Goal: Task Accomplishment & Management: Use online tool/utility

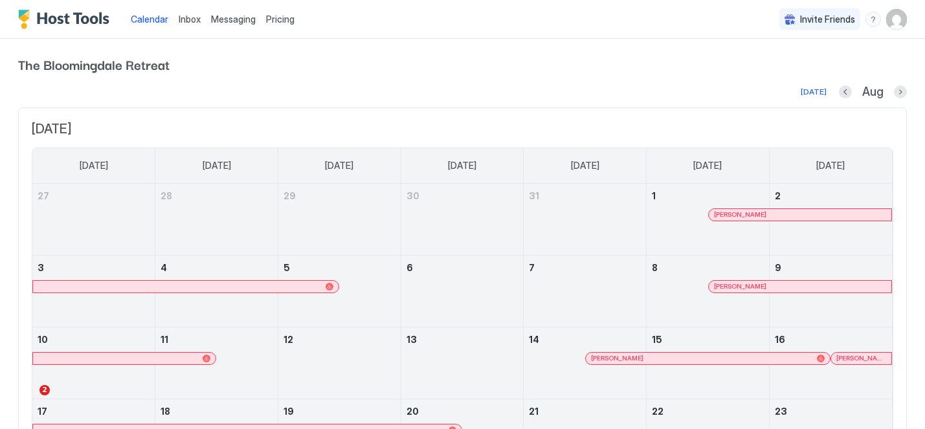
click at [232, 17] on span "Messaging" at bounding box center [233, 19] width 45 height 11
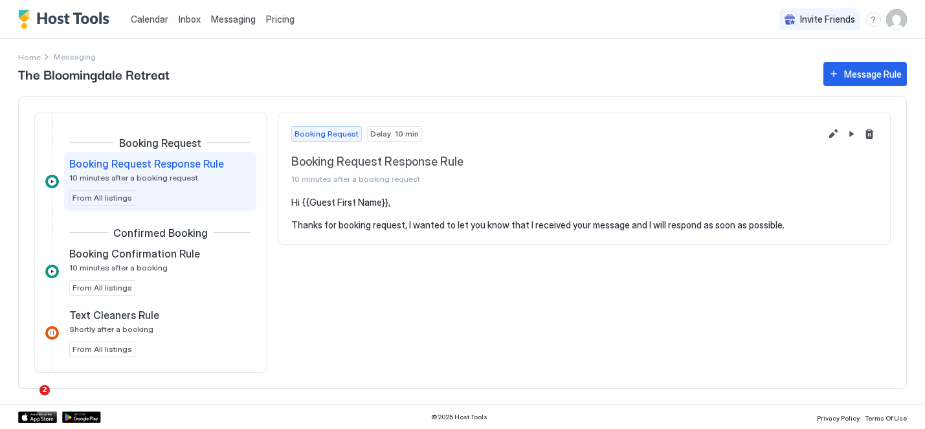
click at [155, 16] on span "Calendar" at bounding box center [150, 19] width 38 height 11
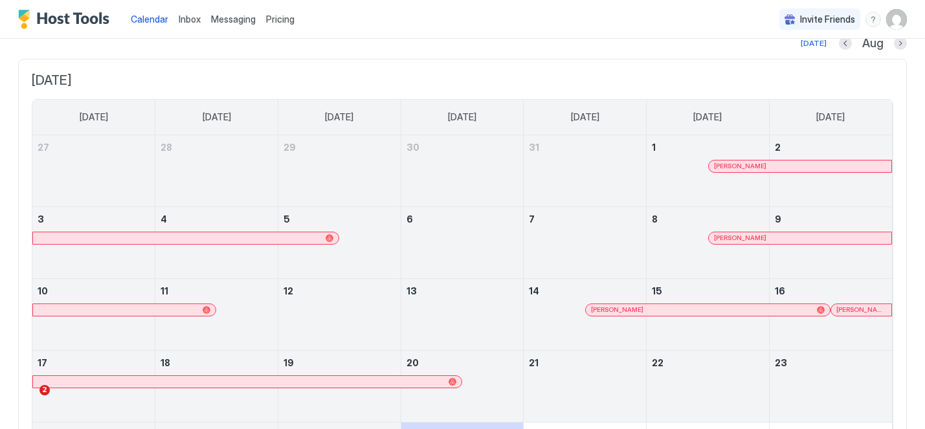
scroll to position [45, 0]
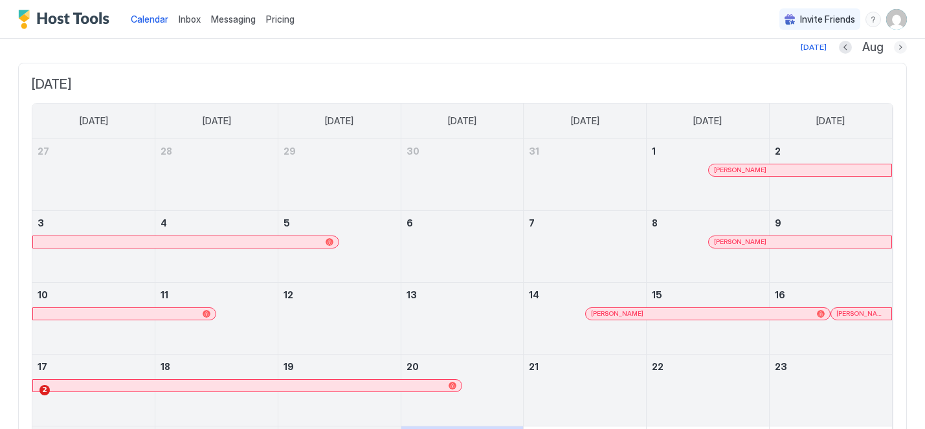
click at [902, 46] on button "Next month" at bounding box center [900, 47] width 13 height 13
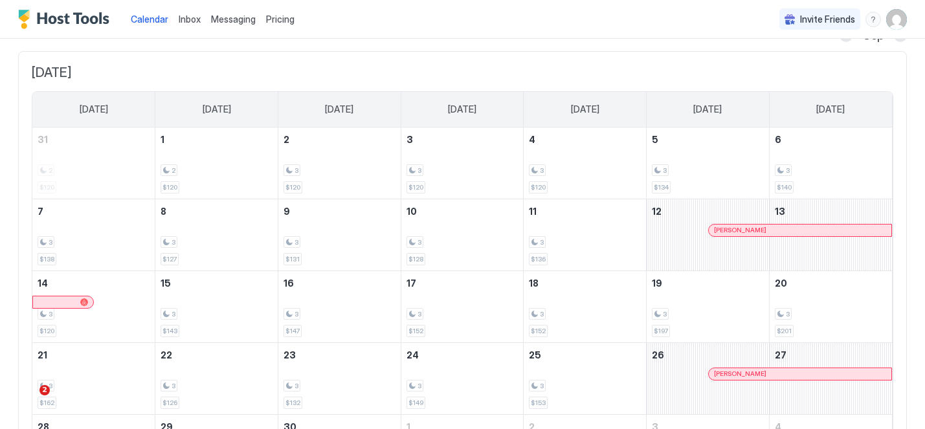
scroll to position [0, 0]
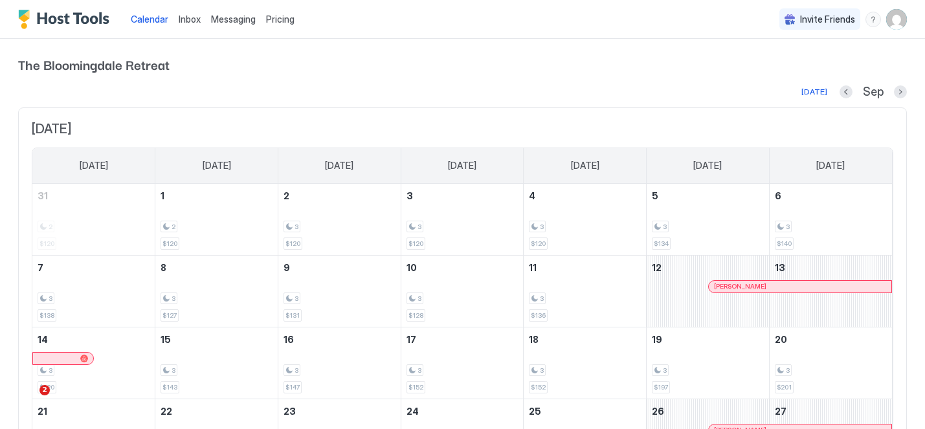
click at [845, 91] on button "Previous month" at bounding box center [845, 91] width 13 height 13
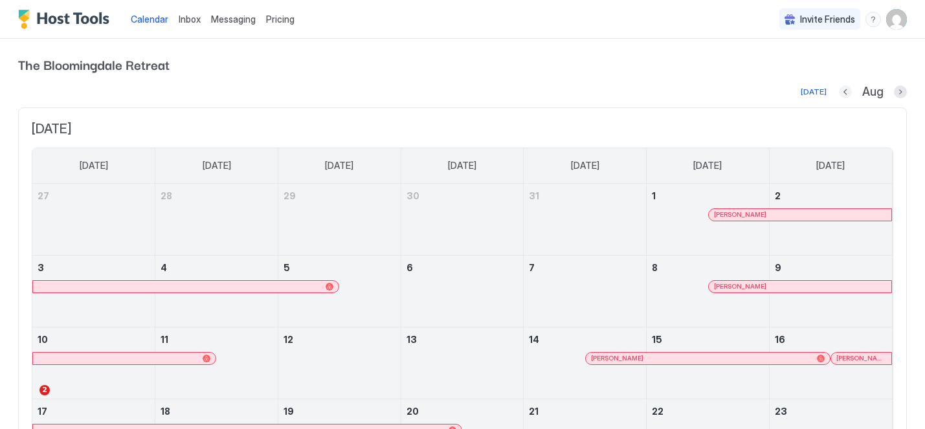
click at [843, 90] on button "Previous month" at bounding box center [845, 91] width 13 height 13
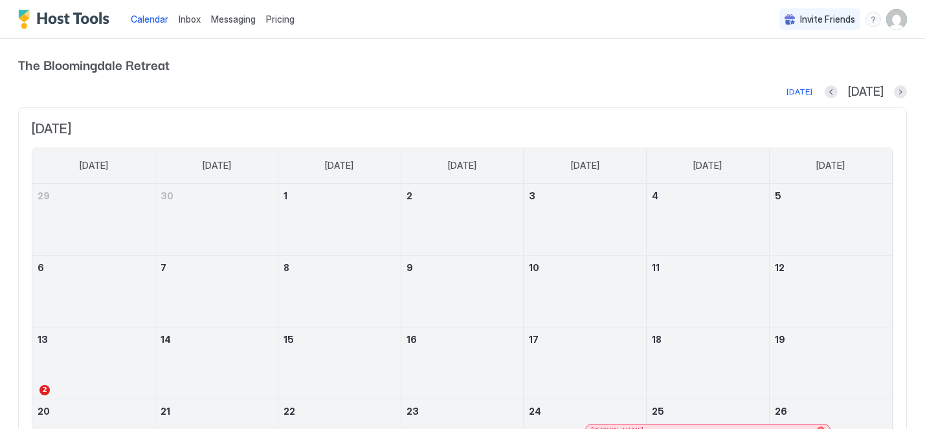
click at [886, 93] on div "[DATE]" at bounding box center [866, 92] width 82 height 15
click at [899, 90] on button "Next month" at bounding box center [900, 91] width 13 height 13
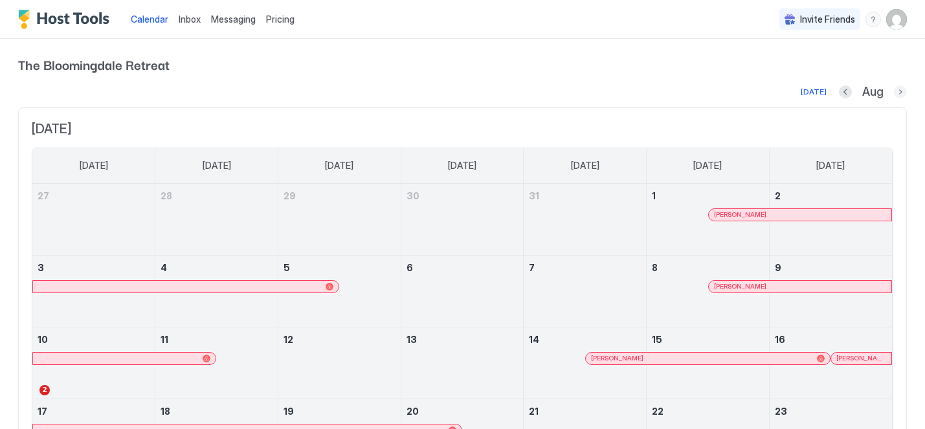
click at [894, 89] on button "Next month" at bounding box center [900, 91] width 13 height 13
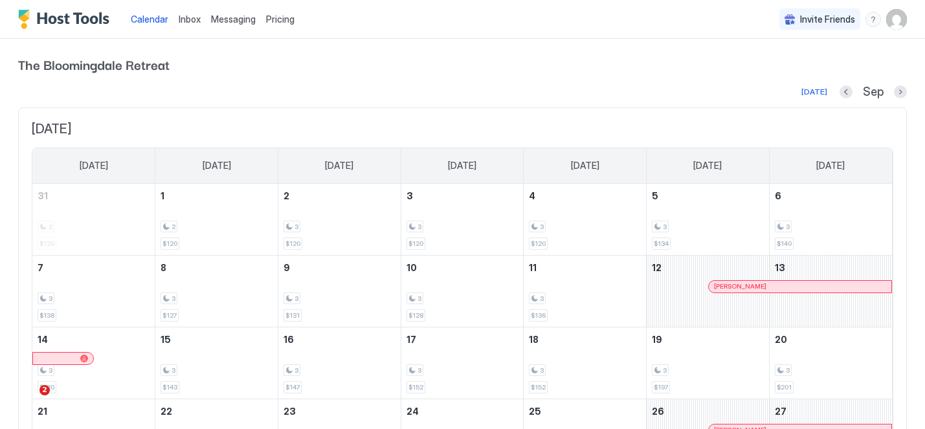
click at [247, 25] on link "Messaging" at bounding box center [233, 19] width 45 height 14
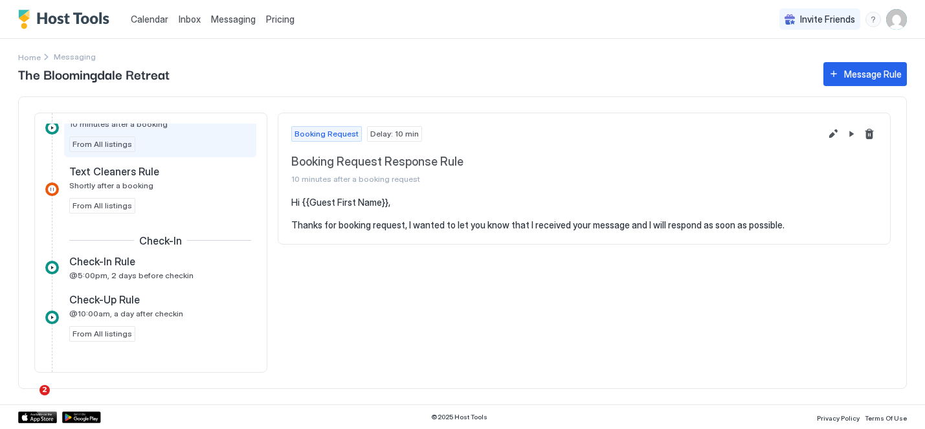
scroll to position [162, 0]
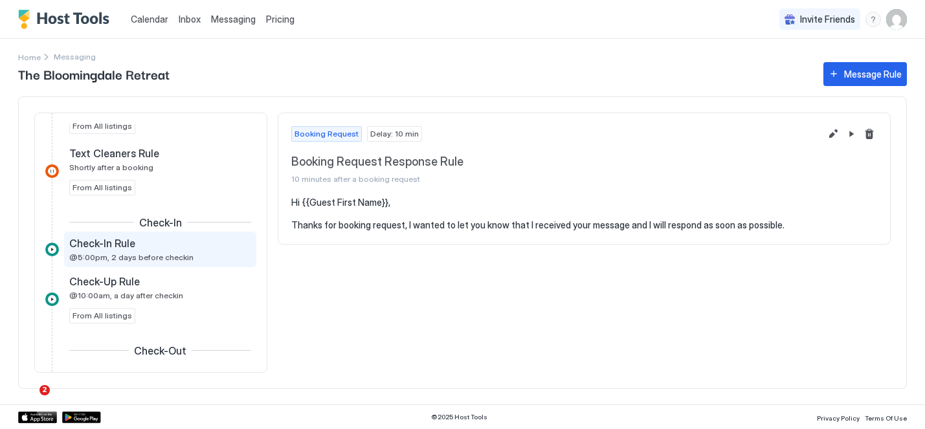
click at [162, 258] on span "@5:00pm, 2 days before checkin" at bounding box center [131, 257] width 124 height 10
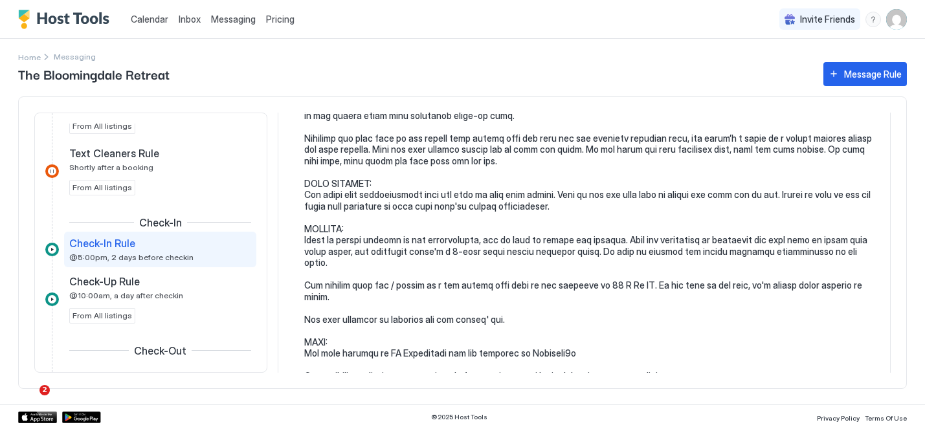
scroll to position [221, 0]
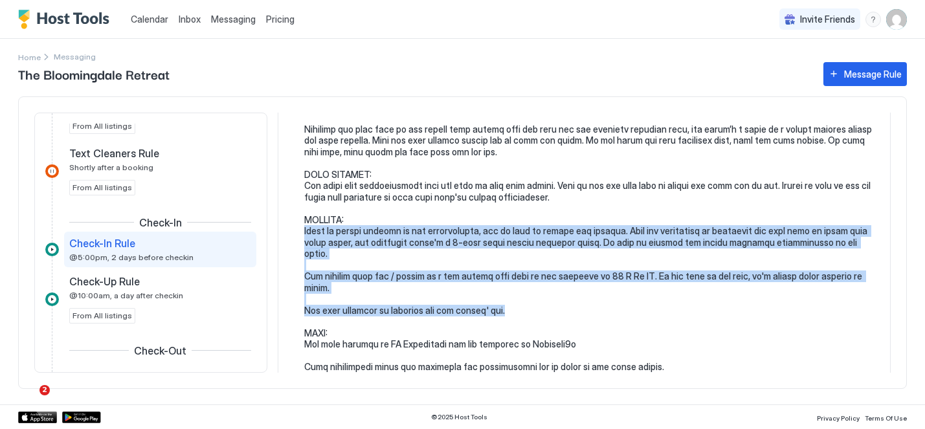
drag, startPoint x: 504, startPoint y: 286, endPoint x: 301, endPoint y: 234, distance: 209.9
click at [301, 234] on div at bounding box center [584, 224] width 586 height 496
copy pre "There is street parking in the neighborhood, but be sure to follow the signage.…"
